Goal: Task Accomplishment & Management: Manage account settings

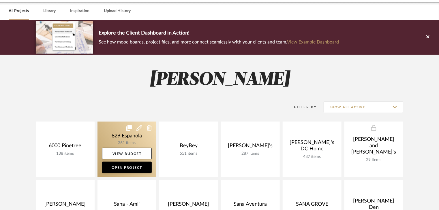
scroll to position [46, 0]
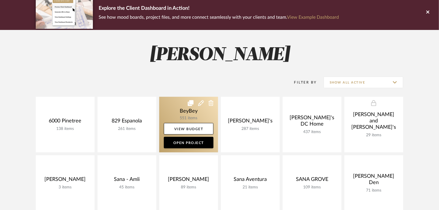
click at [178, 115] on link at bounding box center [188, 125] width 59 height 56
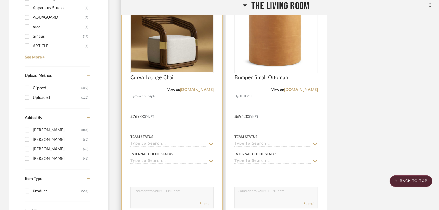
scroll to position [923, 0]
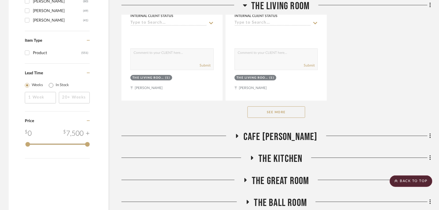
click at [280, 113] on button "See More" at bounding box center [277, 112] width 58 height 12
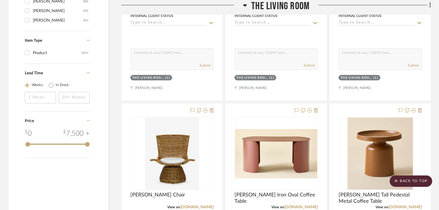
click at [245, 6] on icon at bounding box center [245, 5] width 4 height 2
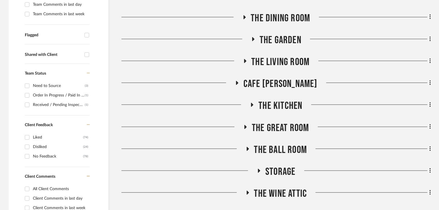
scroll to position [181, 0]
click at [244, 61] on icon at bounding box center [244, 61] width 7 height 4
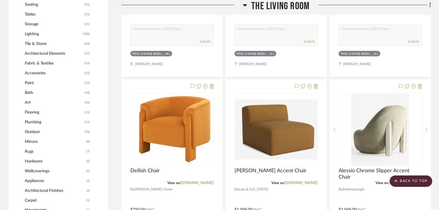
drag, startPoint x: 245, startPoint y: 5, endPoint x: 244, endPoint y: 15, distance: 10.1
click at [245, 5] on icon at bounding box center [245, 5] width 4 height 2
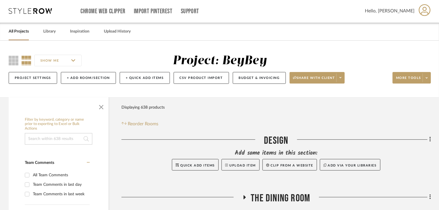
scroll to position [0, 0]
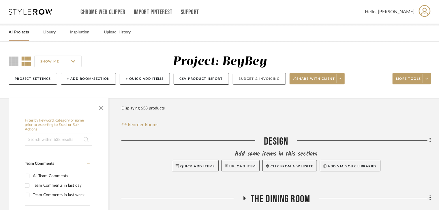
click at [273, 80] on button "Budget & Invoicing" at bounding box center [259, 79] width 53 height 12
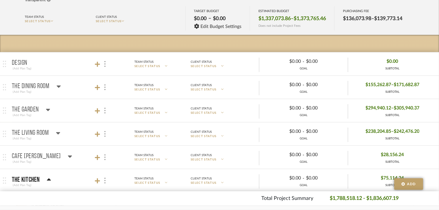
scroll to position [69, 0]
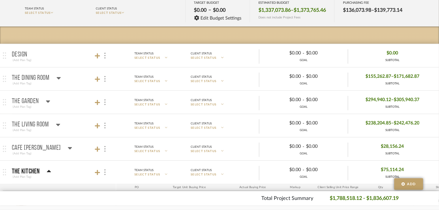
click at [59, 78] on icon at bounding box center [59, 78] width 4 height 2
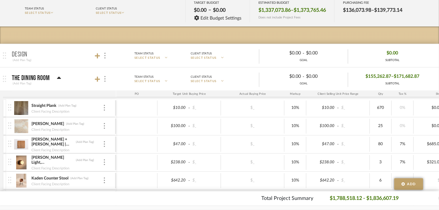
click at [57, 77] on icon at bounding box center [59, 78] width 4 height 2
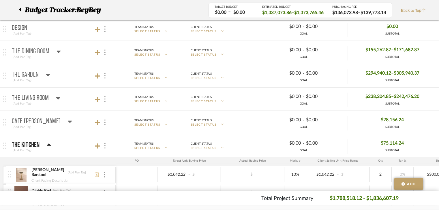
scroll to position [92, 0]
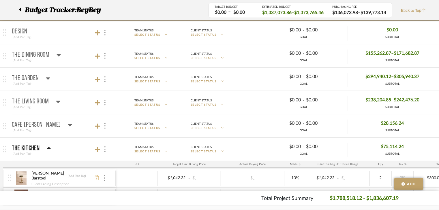
click at [60, 100] on mat-panel-title "The Living Room (Add Plan Tag)" at bounding box center [63, 103] width 102 height 14
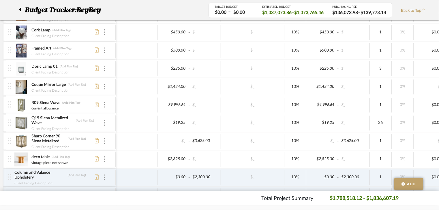
scroll to position [0, 0]
